Goal: Transaction & Acquisition: Obtain resource

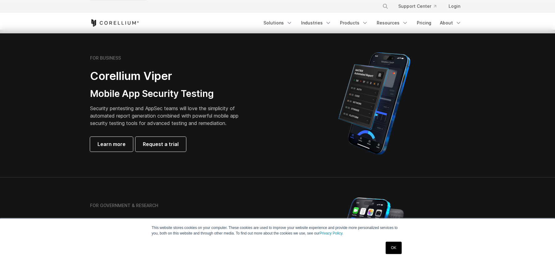
scroll to position [170, 0]
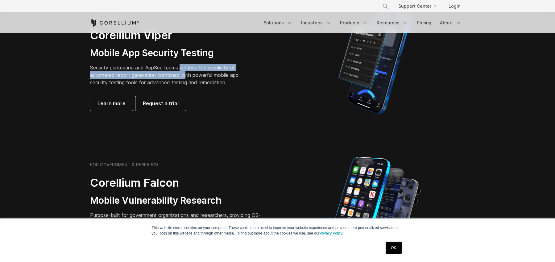
drag, startPoint x: 183, startPoint y: 70, endPoint x: 188, endPoint y: 77, distance: 8.3
click at [188, 77] on p "Security pentesting and AppSec teams will love the simplicity of automated repo…" at bounding box center [169, 75] width 158 height 22
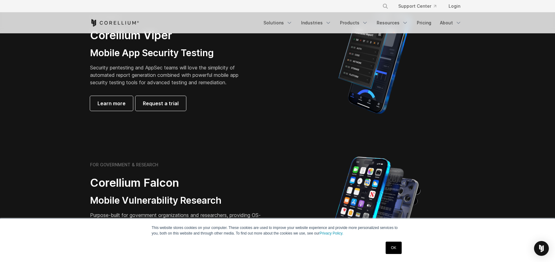
click at [202, 80] on p "Security pentesting and AppSec teams will love the simplicity of automated repo…" at bounding box center [169, 75] width 158 height 22
drag, startPoint x: 207, startPoint y: 75, endPoint x: 212, endPoint y: 87, distance: 12.7
click at [212, 87] on div "FOR BUSINESS Corellium Viper Mobile App Security Testing Security pentesting an…" at bounding box center [176, 62] width 173 height 96
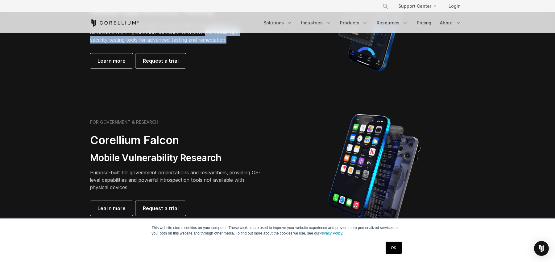
scroll to position [85, 0]
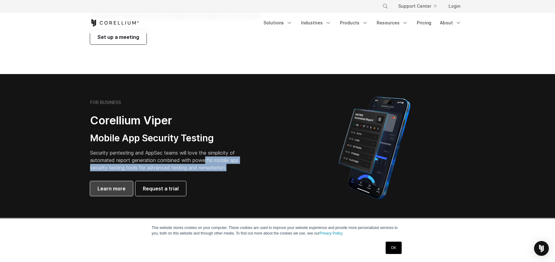
click at [114, 185] on span "Learn more" at bounding box center [111, 188] width 28 height 7
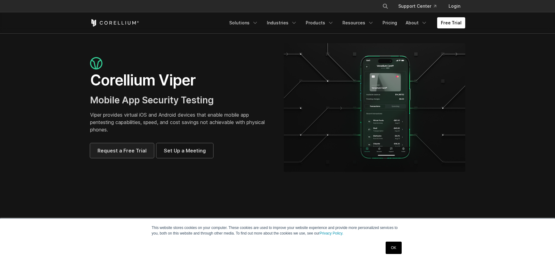
click at [123, 154] on span "Request a Free Trial" at bounding box center [121, 150] width 49 height 7
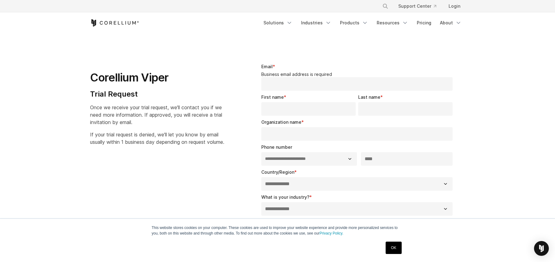
select select "**"
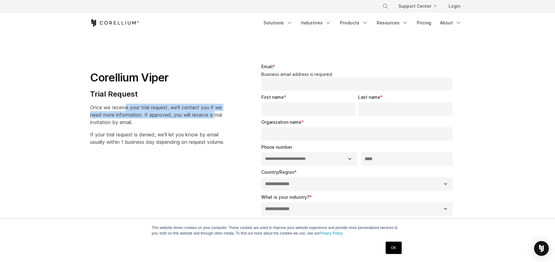
click at [220, 111] on p "Once we receive your trial request, we'll contact you if we need more informati…" at bounding box center [157, 115] width 134 height 22
click at [145, 118] on span "Once we receive your trial request, we'll contact you if we need more informati…" at bounding box center [156, 114] width 132 height 21
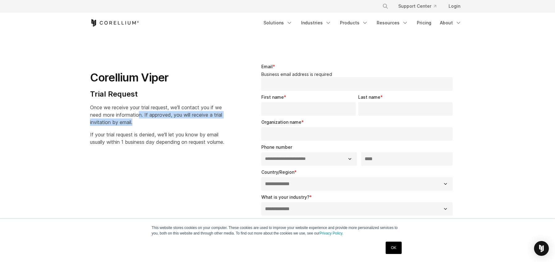
drag, startPoint x: 148, startPoint y: 121, endPoint x: 140, endPoint y: 116, distance: 9.1
click at [140, 116] on p "Once we receive your trial request, we'll contact you if we need more informati…" at bounding box center [157, 115] width 134 height 22
drag, startPoint x: 93, startPoint y: 133, endPoint x: 148, endPoint y: 133, distance: 54.9
click at [148, 133] on span "If your trial request is denied, we'll let you know by email usually within 1 b…" at bounding box center [157, 138] width 134 height 14
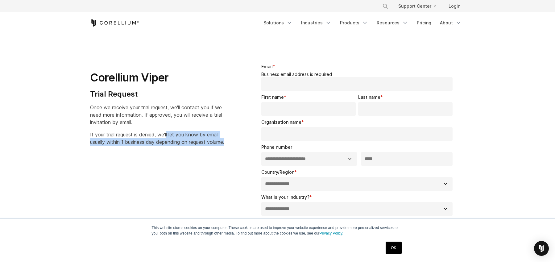
drag, startPoint x: 168, startPoint y: 134, endPoint x: 122, endPoint y: 149, distance: 48.9
click at [122, 146] on p "If your trial request is denied, we'll let you know by email usually within 1 b…" at bounding box center [157, 138] width 134 height 15
click at [128, 21] on icon "Corellium Home" at bounding box center [114, 22] width 49 height 7
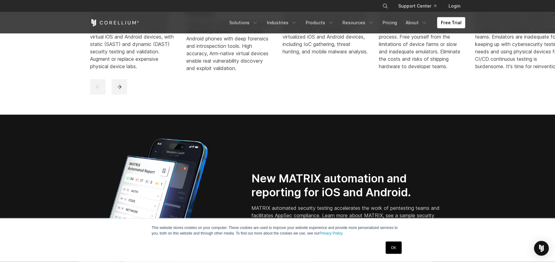
scroll to position [255, 0]
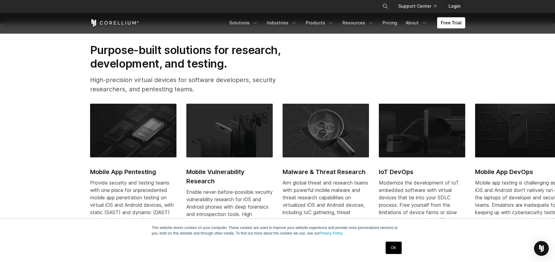
click at [454, 6] on link "Login" at bounding box center [455, 6] width 22 height 11
